Goal: Information Seeking & Learning: Learn about a topic

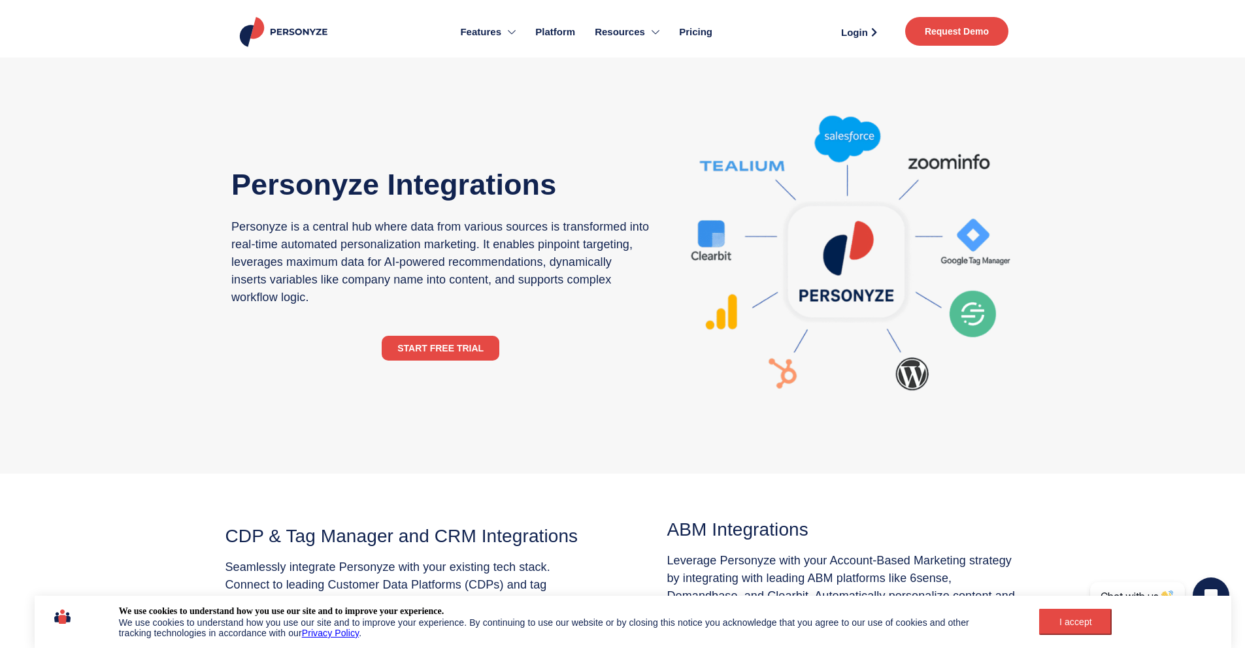
click at [562, 33] on span "Platform" at bounding box center [555, 32] width 40 height 15
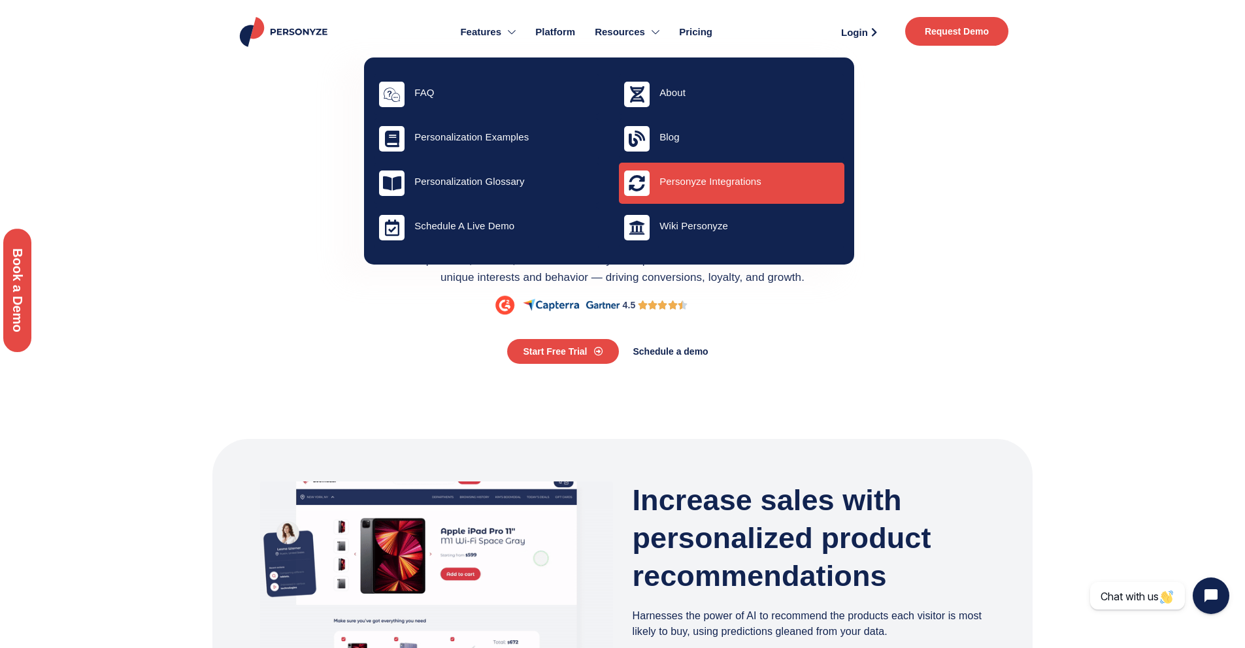
click at [665, 178] on h4 "Personyze Integrations" at bounding box center [750, 182] width 180 height 12
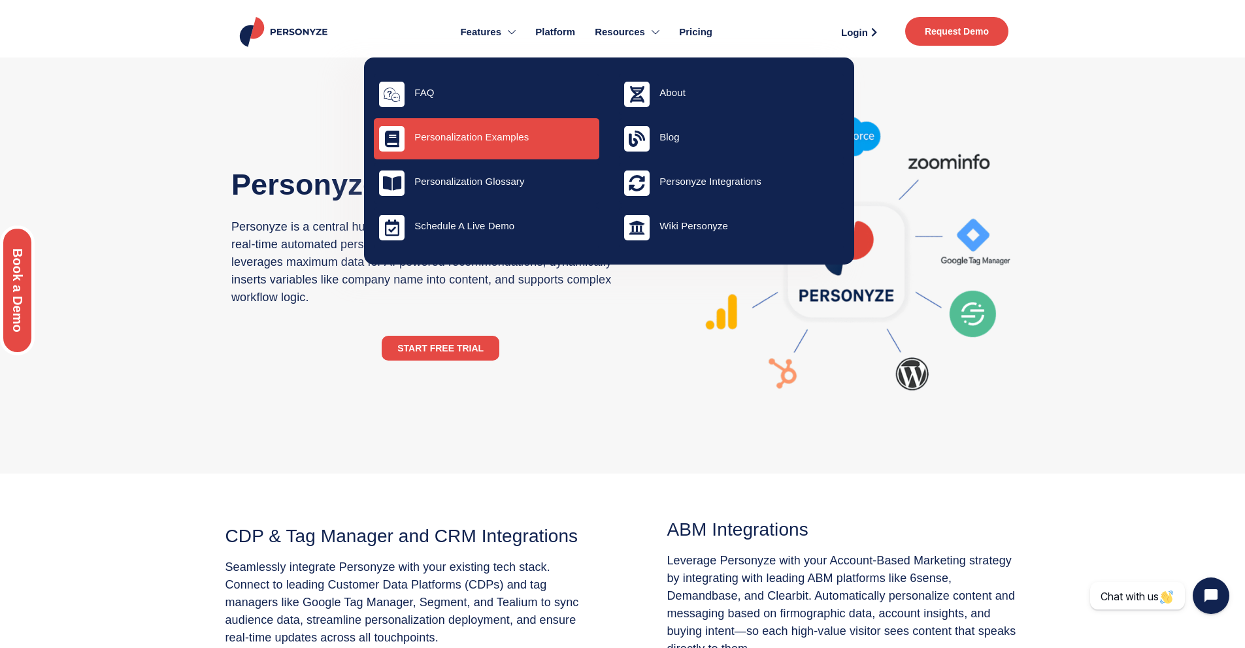
click at [511, 133] on h4 "Personalization Examples" at bounding box center [504, 137] width 180 height 12
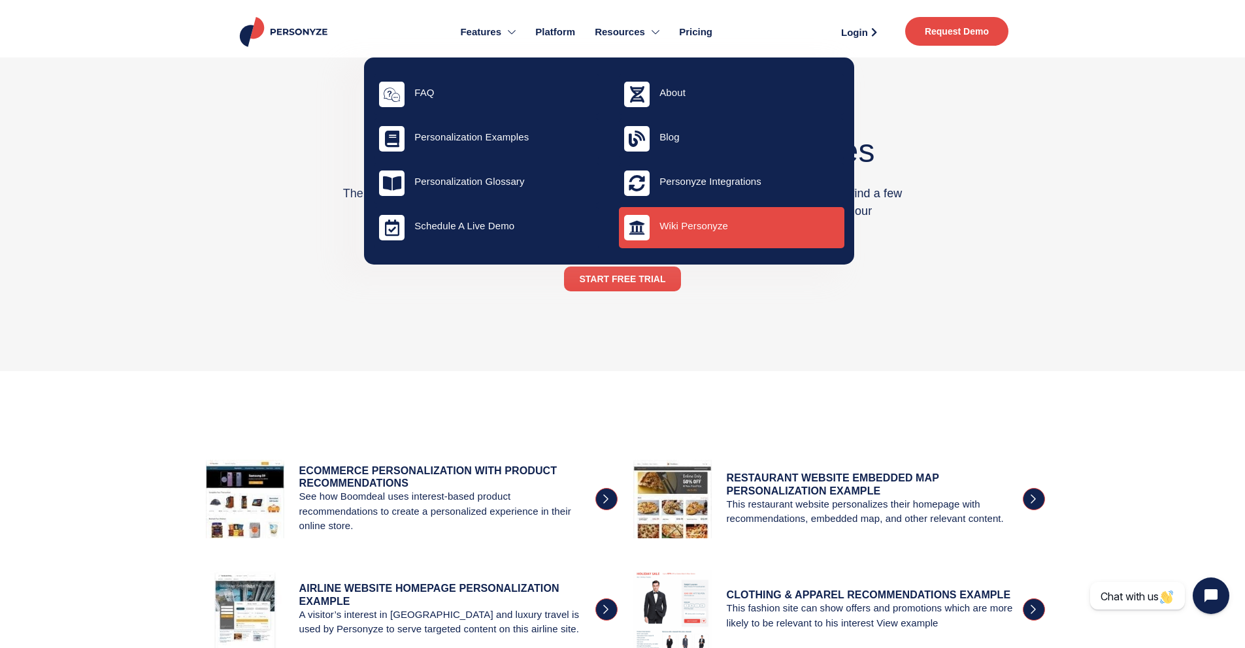
click at [678, 232] on div "Wiki Personyze" at bounding box center [750, 227] width 180 height 15
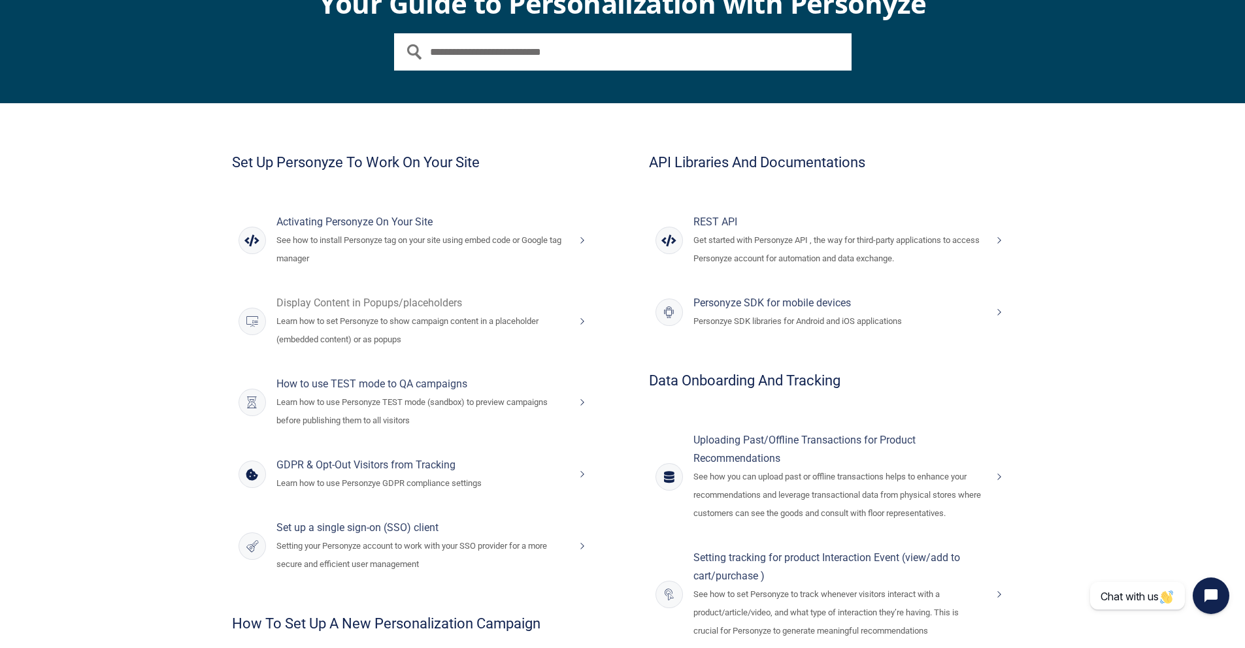
scroll to position [130, 0]
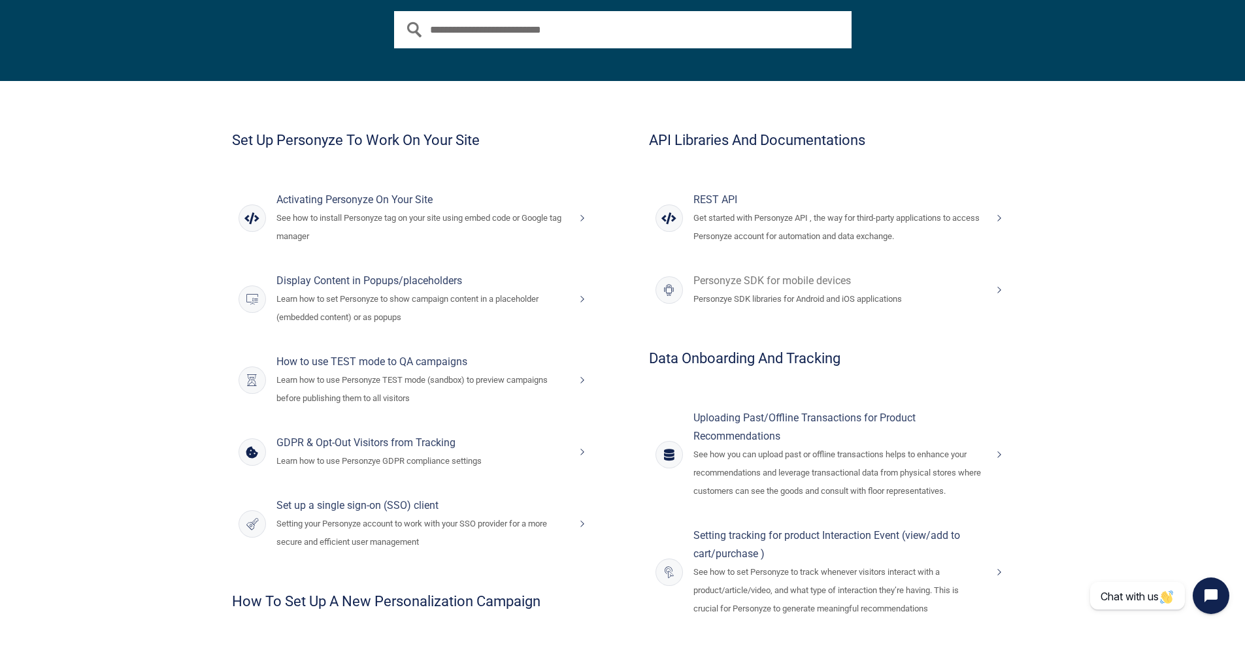
click at [875, 282] on h4 "Personyze SDK for mobile devices" at bounding box center [840, 281] width 292 height 18
click at [727, 198] on h4 "REST API" at bounding box center [840, 200] width 292 height 18
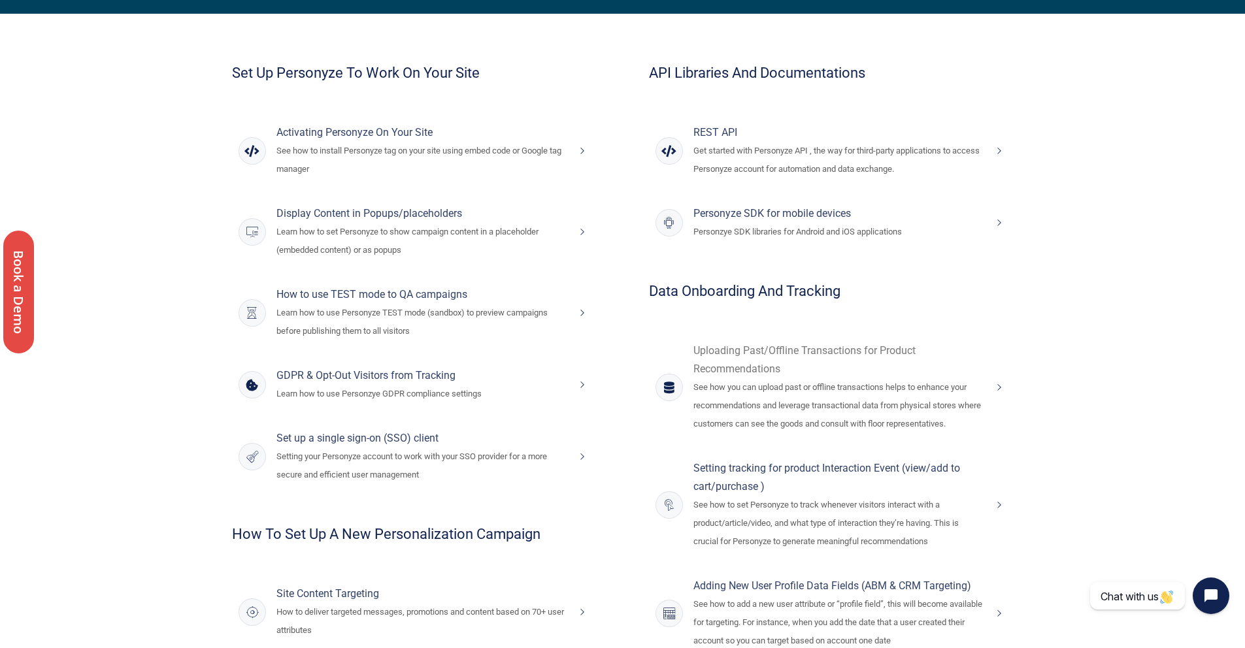
scroll to position [58, 0]
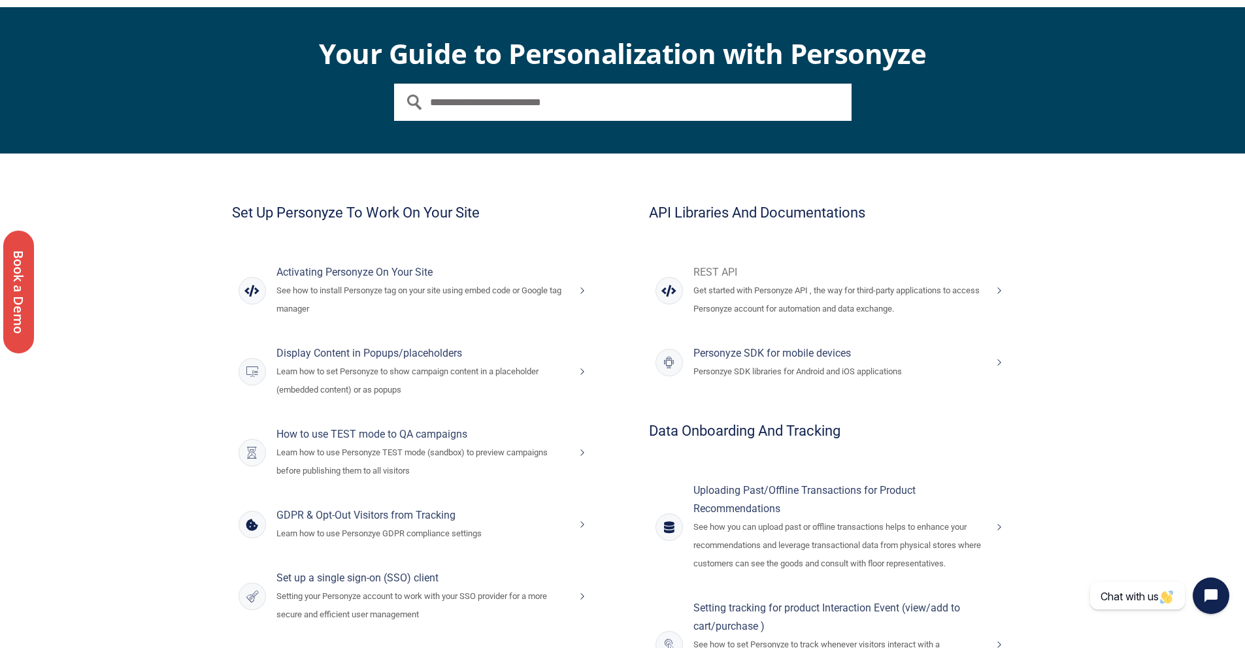
click at [883, 290] on p "Get started with Personyze API , the way for third-party applications to access…" at bounding box center [840, 300] width 292 height 37
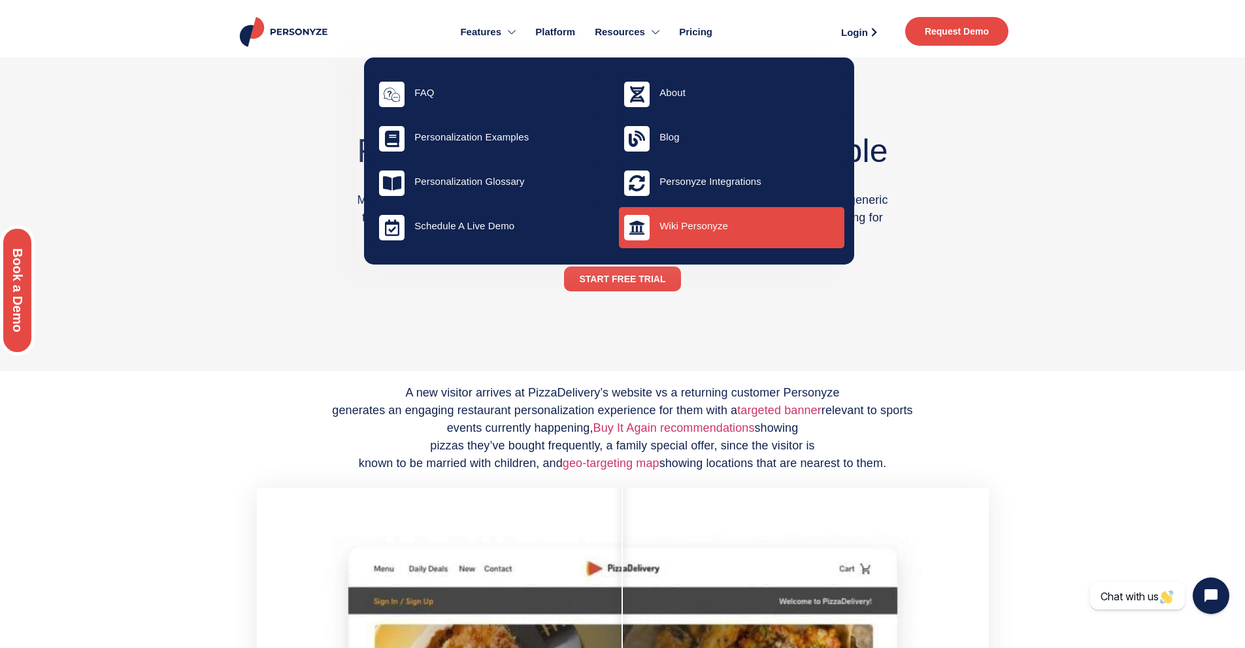
click at [674, 232] on div "Wiki Personyze" at bounding box center [750, 227] width 180 height 15
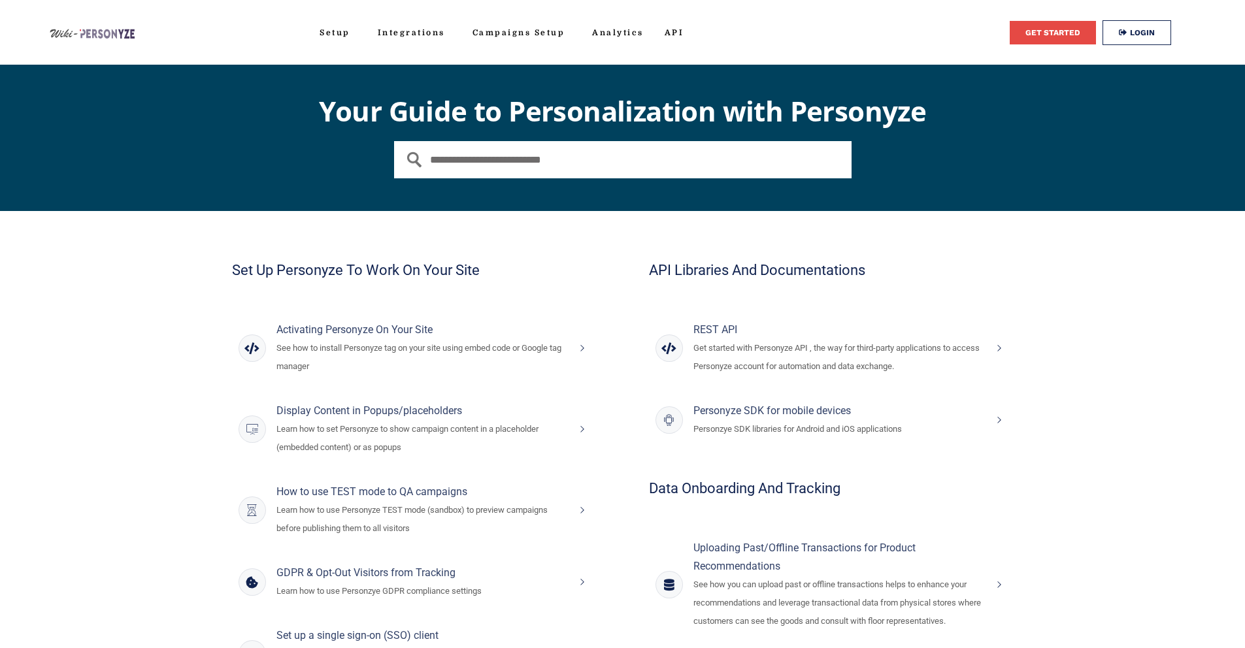
scroll to position [27, 0]
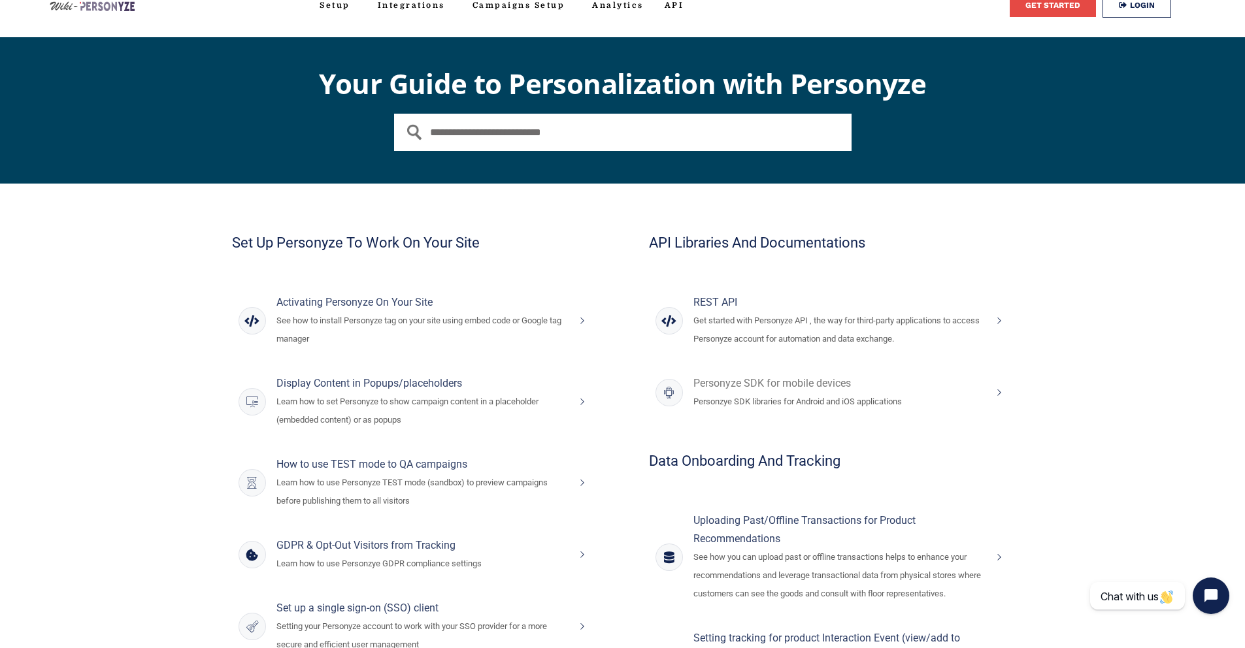
click at [796, 380] on h4 "Personyze SDK for mobile devices" at bounding box center [840, 384] width 292 height 18
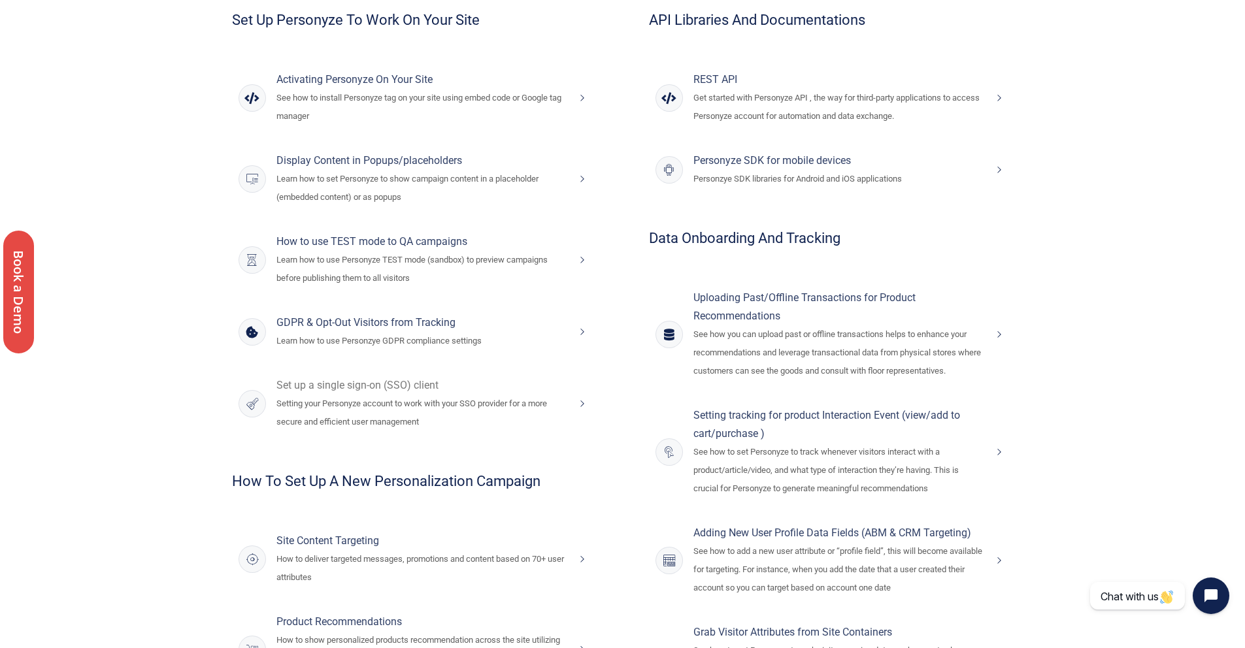
scroll to position [248, 0]
click at [775, 167] on h4 "Personyze SDK for mobile devices" at bounding box center [840, 163] width 292 height 18
